Goal: Information Seeking & Learning: Find specific fact

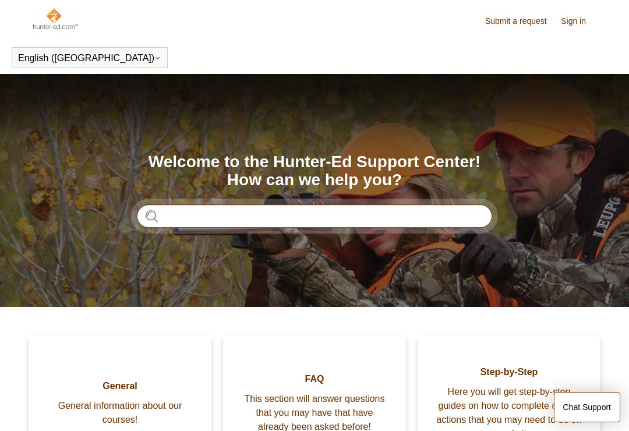
click at [363, 218] on input "Search" at bounding box center [314, 215] width 355 height 23
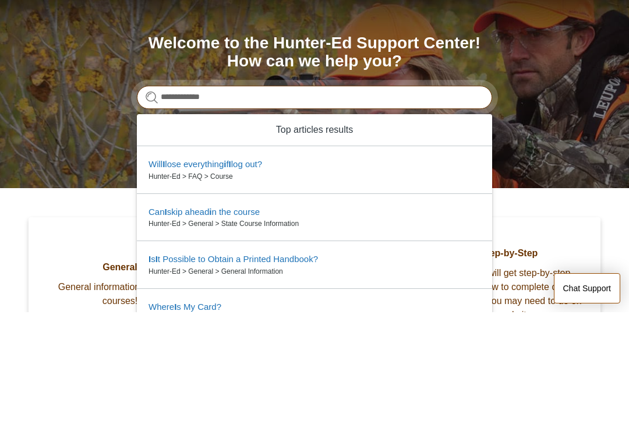
type input "**********"
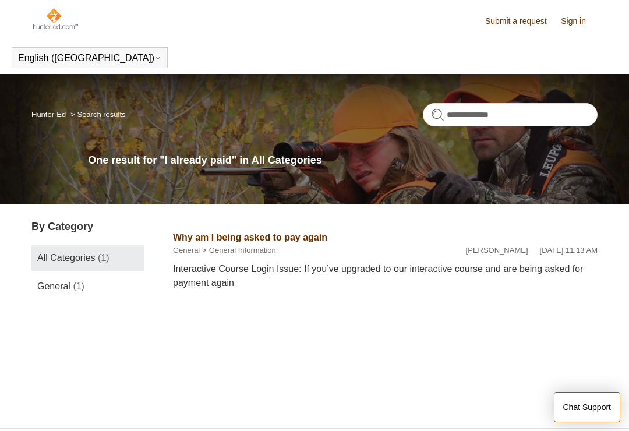
click at [497, 264] on div "Interactive Course Login Issue: If you’ve upgraded to our interactive course an…" at bounding box center [385, 276] width 425 height 28
click at [302, 232] on link "Why am I being asked to pay again" at bounding box center [250, 237] width 154 height 10
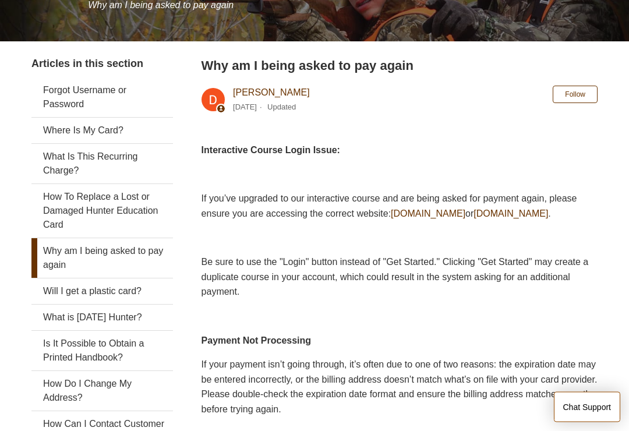
scroll to position [179, 0]
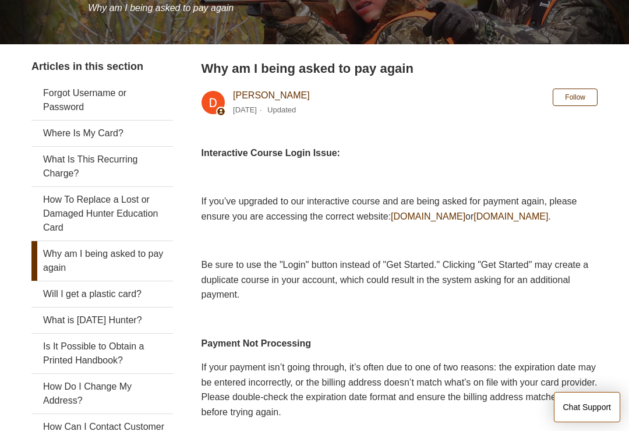
click at [465, 220] on span "[DOMAIN_NAME]" at bounding box center [428, 216] width 75 height 10
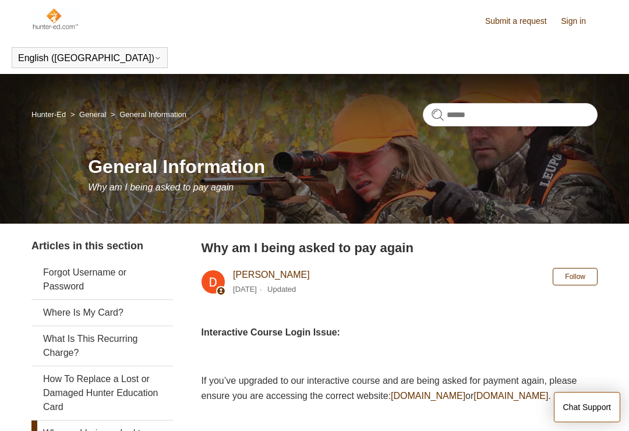
click at [585, 23] on link "Sign in" at bounding box center [579, 21] width 37 height 12
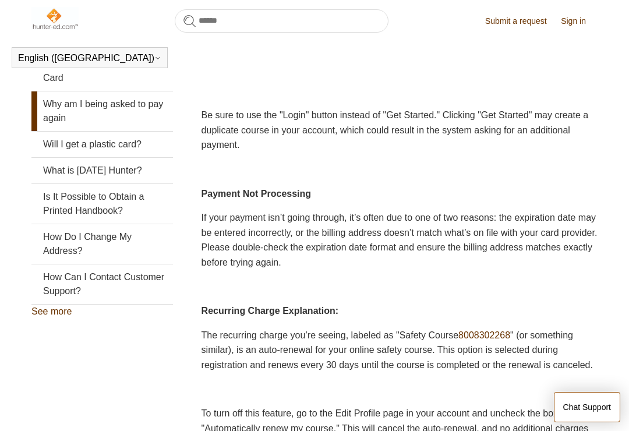
scroll to position [300, 0]
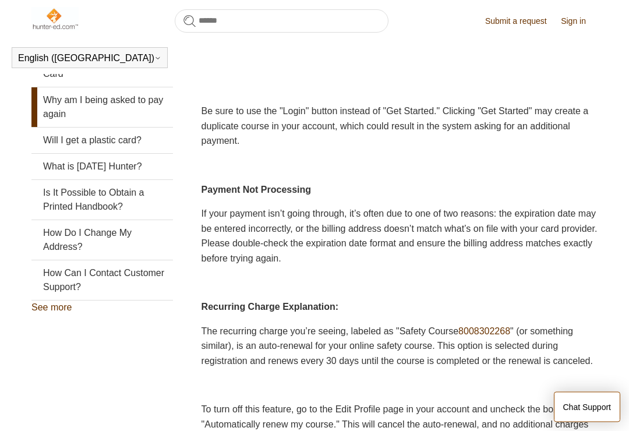
click at [51, 101] on link "Why am I being asked to pay again" at bounding box center [102, 108] width 142 height 40
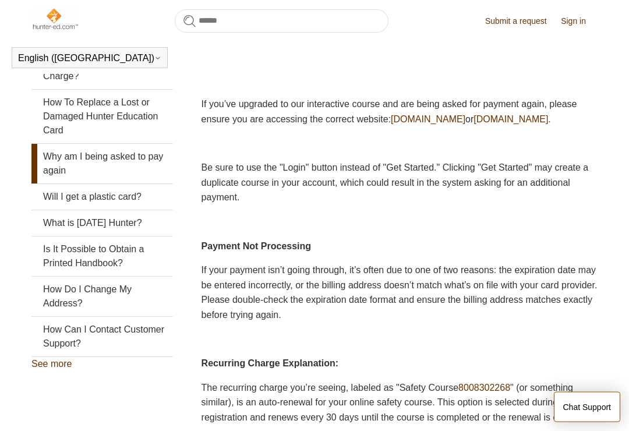
scroll to position [245, 0]
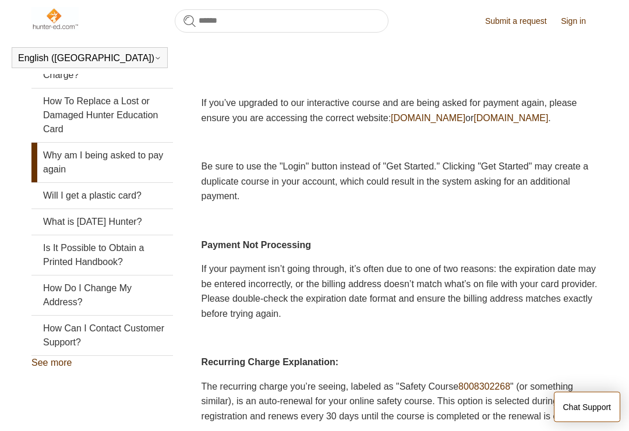
click at [51, 29] on img at bounding box center [54, 18] width 47 height 23
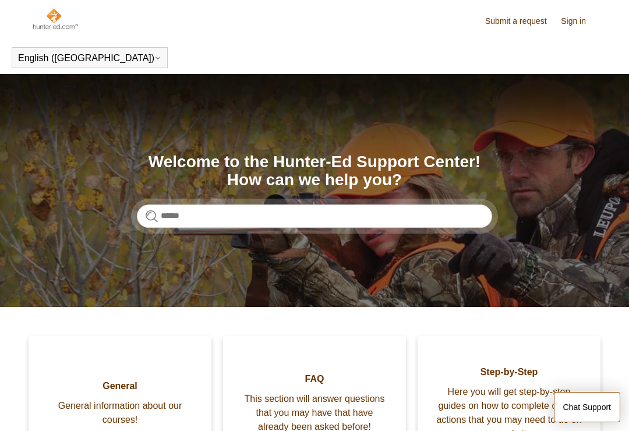
click at [57, 16] on img at bounding box center [54, 18] width 47 height 23
click at [578, 26] on link "Sign in" at bounding box center [579, 21] width 37 height 12
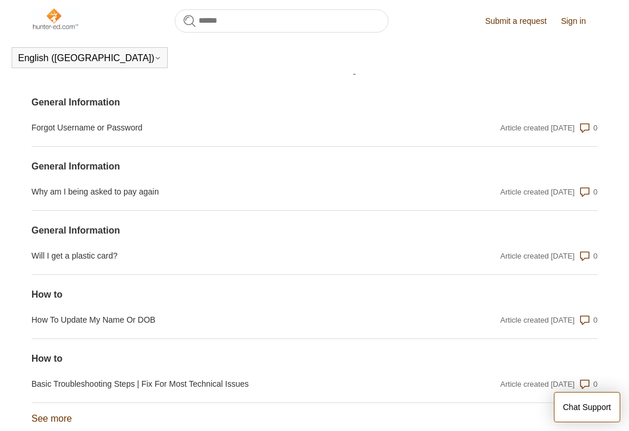
scroll to position [1124, 0]
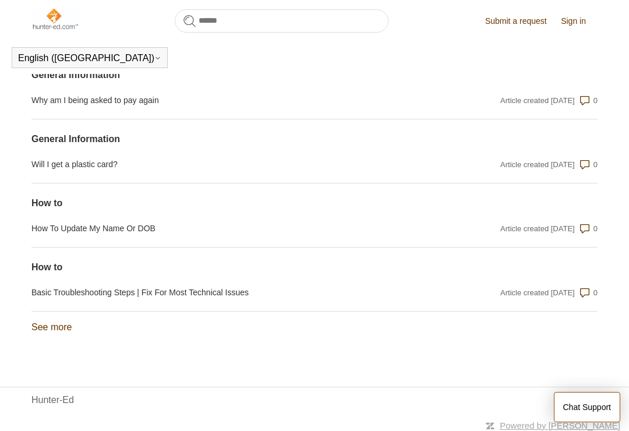
click at [48, 17] on img at bounding box center [54, 18] width 47 height 23
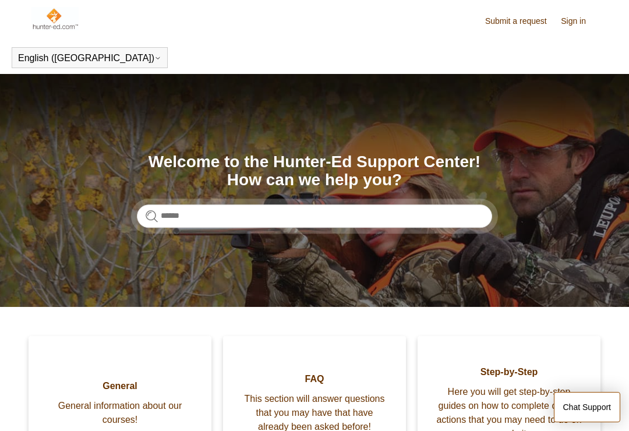
click at [574, 21] on link "Sign in" at bounding box center [579, 21] width 37 height 12
